Goal: Information Seeking & Learning: Learn about a topic

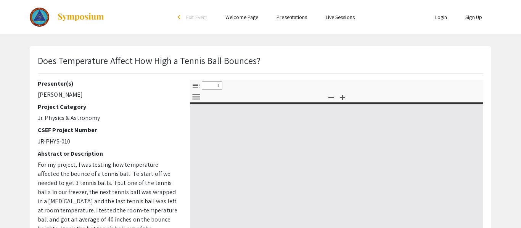
select select "custom"
type input "0"
select select "custom"
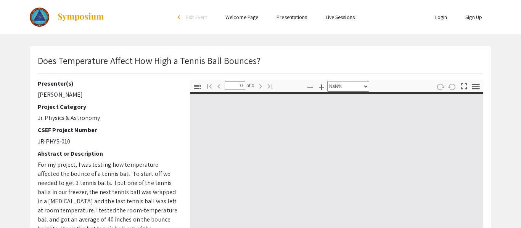
type input "1"
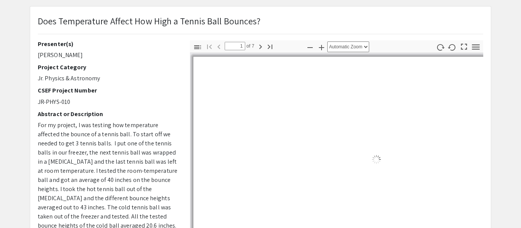
select select "auto"
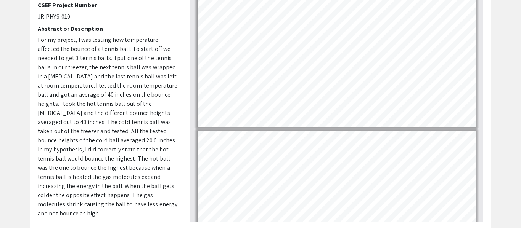
scroll to position [125, 0]
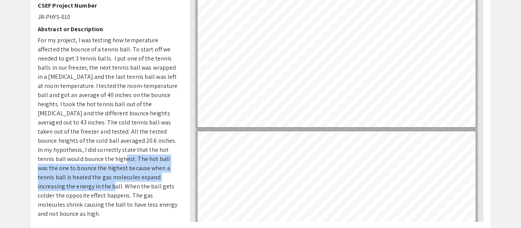
drag, startPoint x: 37, startPoint y: 159, endPoint x: 142, endPoint y: 178, distance: 106.3
click at [142, 178] on span "For my project, I was testing how temperature affected the bounce of a tennis b…" at bounding box center [108, 127] width 140 height 182
copy span "The hot ball was the one to bounce the highest because when a tennis ball is he…"
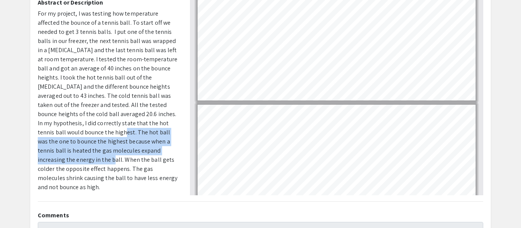
scroll to position [152, 0]
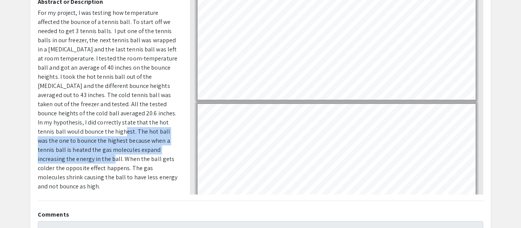
click at [144, 153] on span "For my project, I was testing how temperature affected the bounce of a tennis b…" at bounding box center [108, 100] width 140 height 182
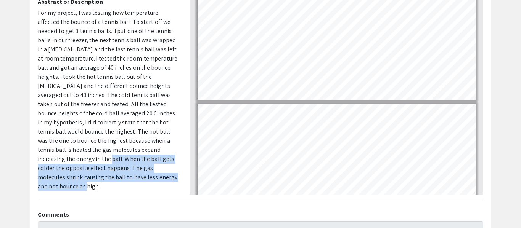
drag, startPoint x: 141, startPoint y: 149, endPoint x: 136, endPoint y: 186, distance: 37.3
click at [136, 186] on div "Presenter(s) [PERSON_NAME] Project Category Jr. Physics & Astronomy CSEF Projec…" at bounding box center [108, 61] width 141 height 267
copy span "When the ball gets colder the opposite effect happens. The gas molecules shrink…"
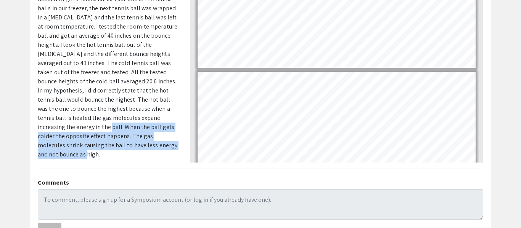
scroll to position [185, 0]
